Goal: Task Accomplishment & Management: Manage account settings

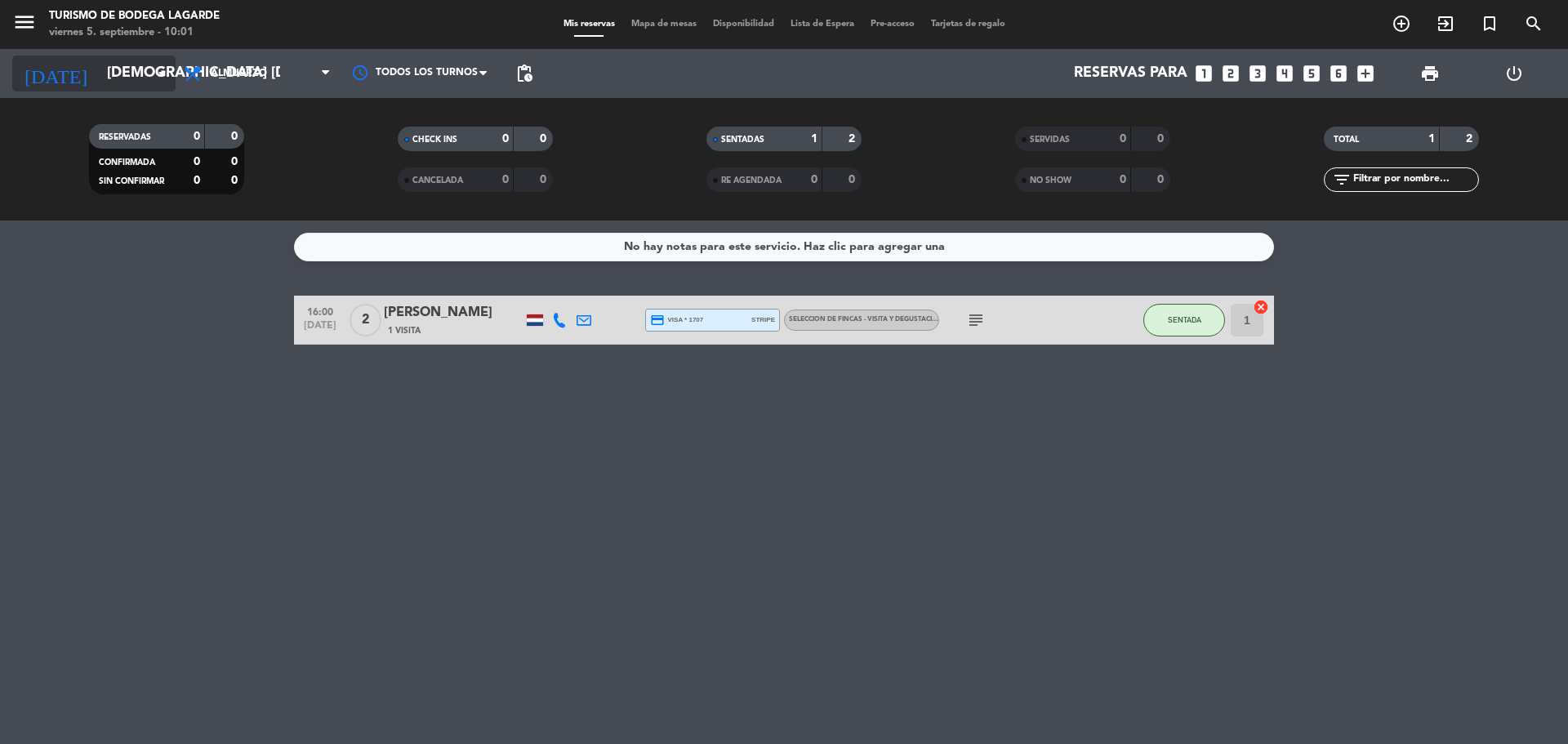
click at [116, 64] on input "[DEMOGRAPHIC_DATA] [DATE]" at bounding box center [193, 74] width 190 height 33
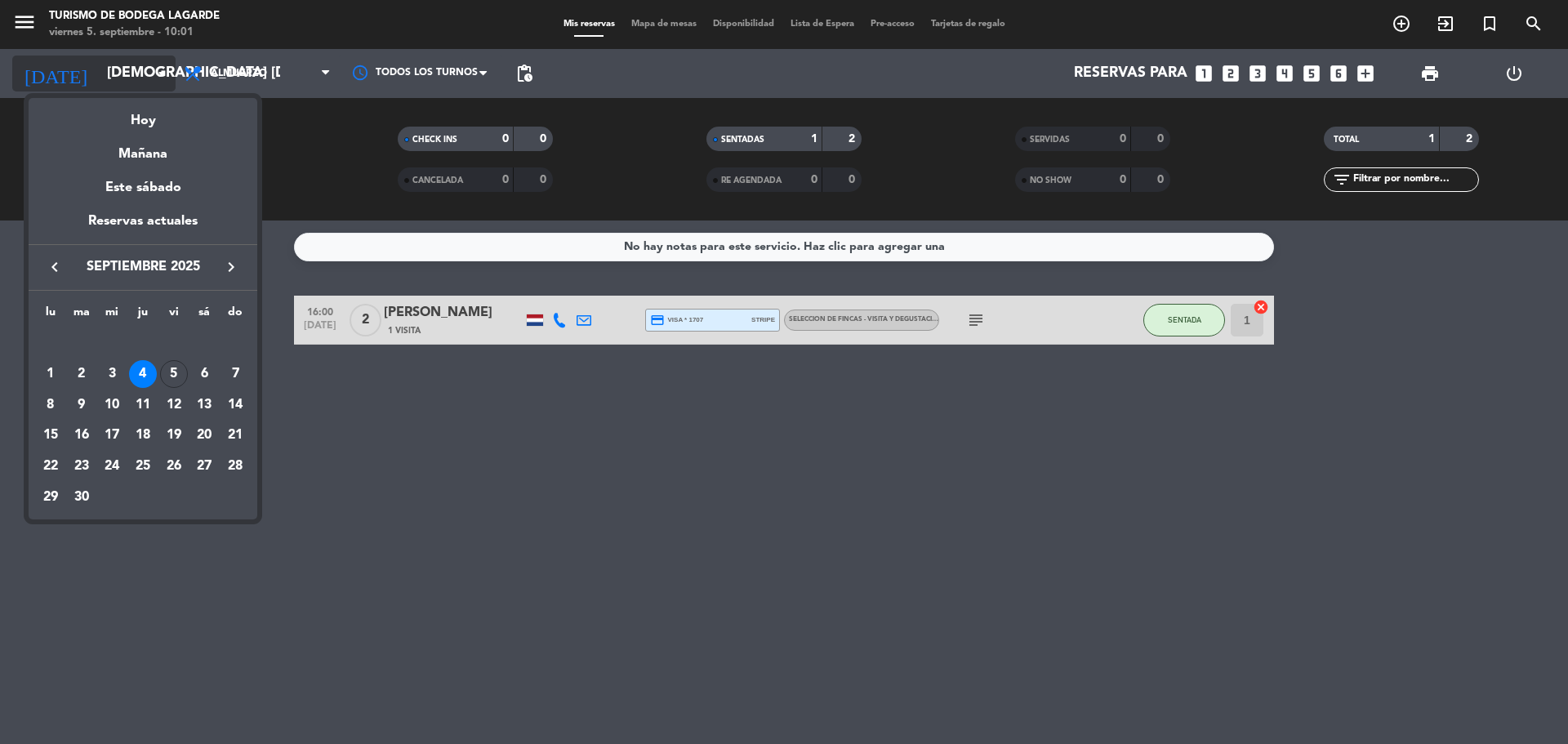
click at [164, 113] on div "Hoy" at bounding box center [142, 115] width 229 height 34
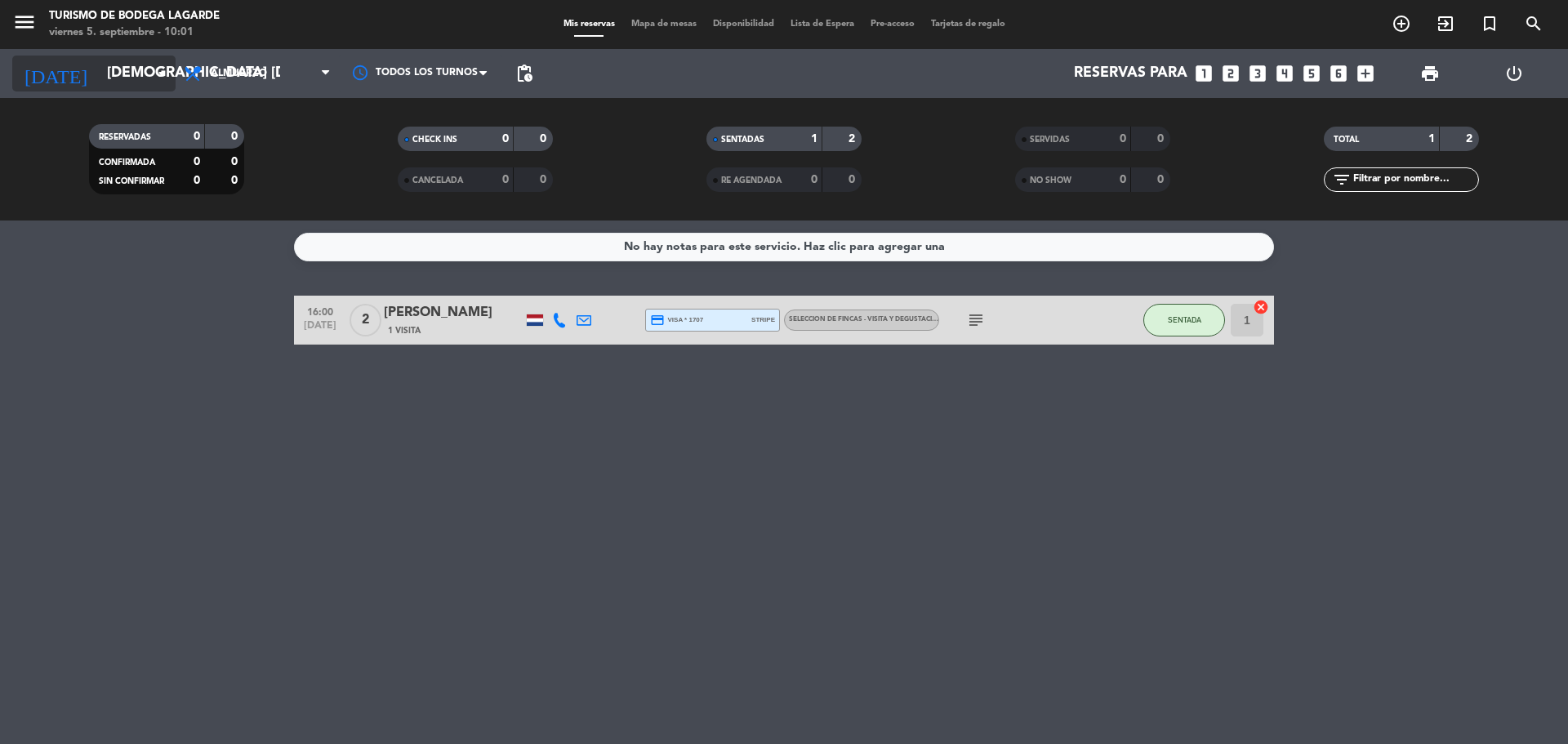
type input "vie. [DATE]"
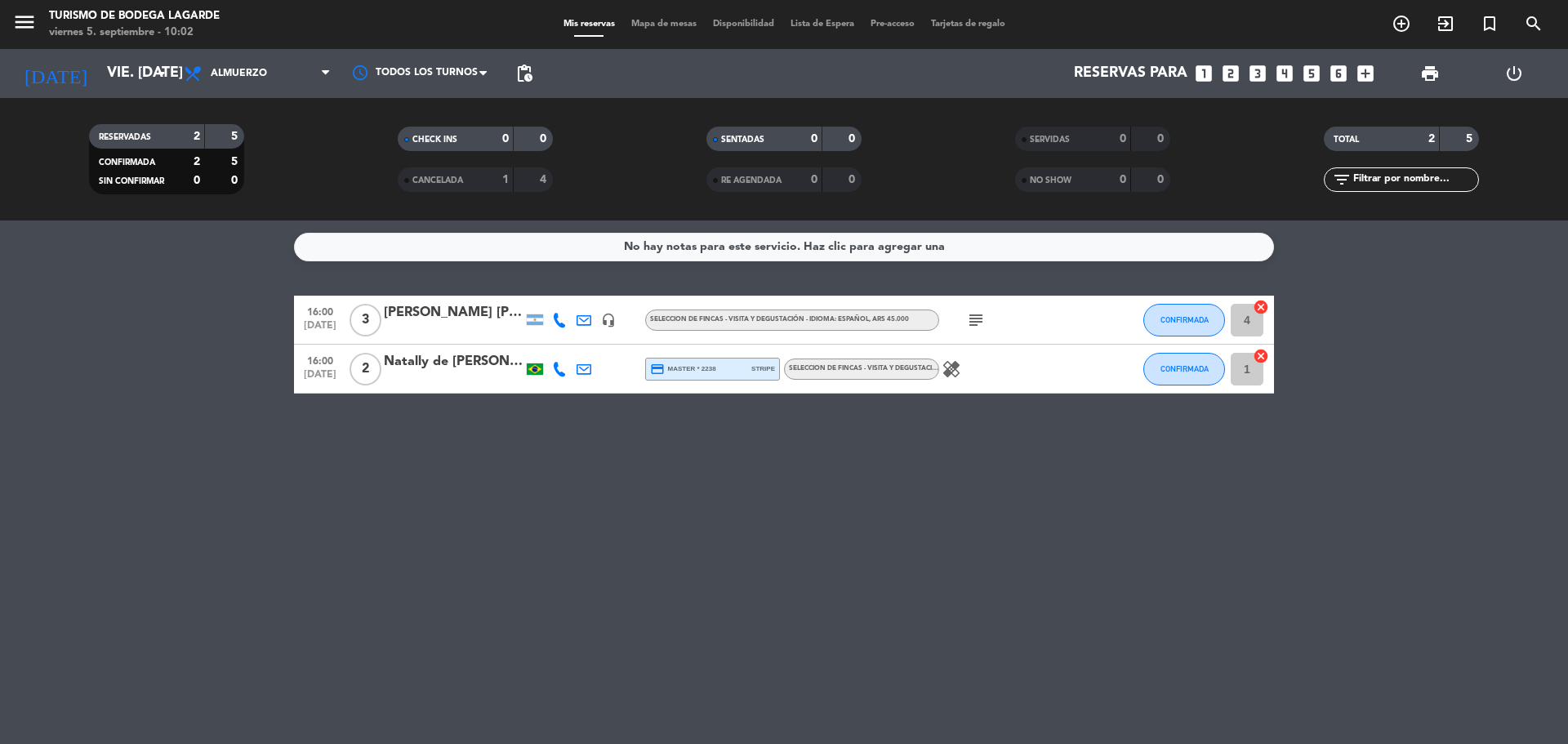
click at [972, 330] on div "subject" at bounding box center [1013, 320] width 147 height 48
click at [975, 310] on icon "subject" at bounding box center [976, 320] width 20 height 20
click at [949, 368] on icon "healing" at bounding box center [951, 369] width 20 height 20
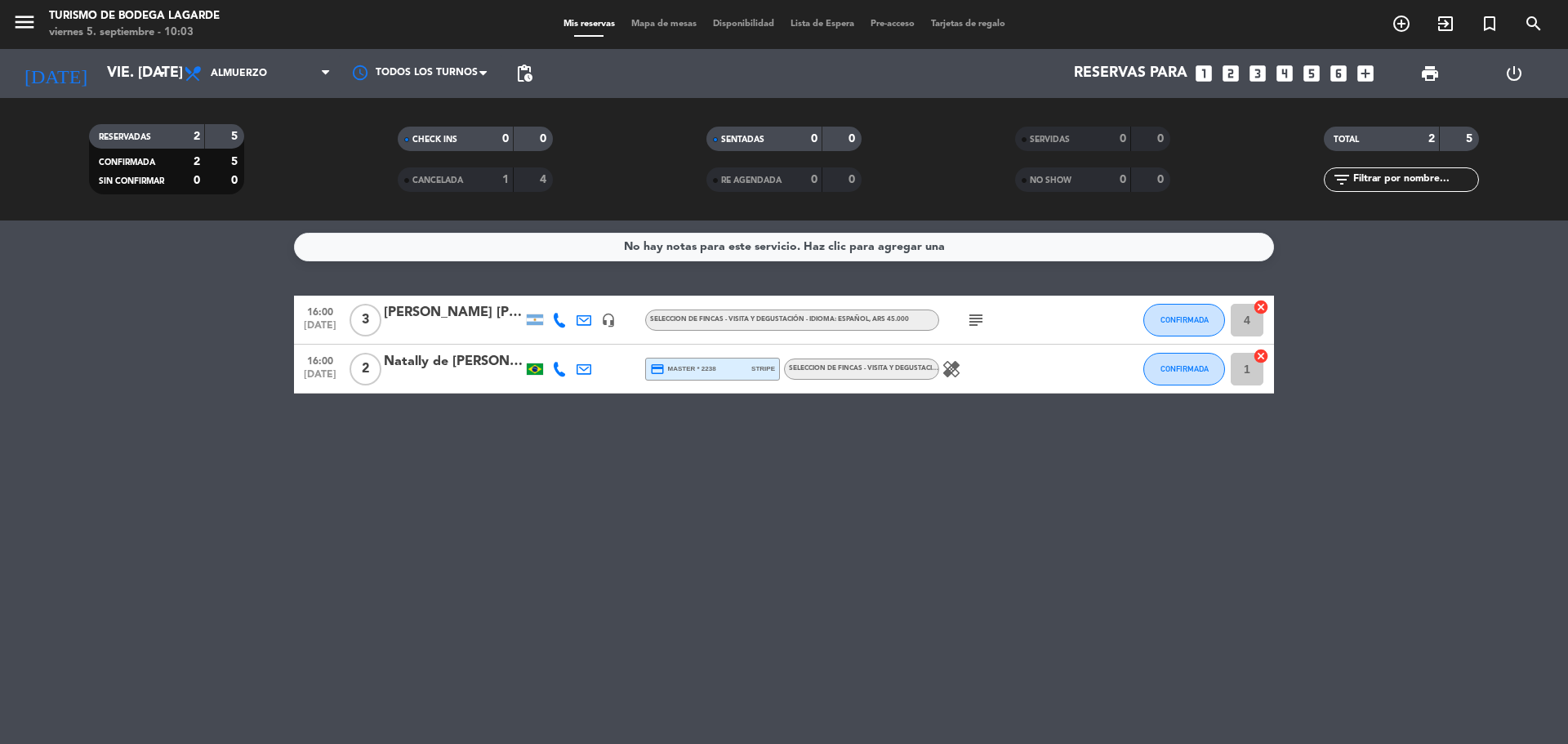
click at [108, 92] on div "[DATE] vie. [DATE] arrow_drop_down" at bounding box center [93, 74] width 163 height 49
click at [33, 37] on button "menu" at bounding box center [25, 25] width 25 height 30
